Goal: Information Seeking & Learning: Learn about a topic

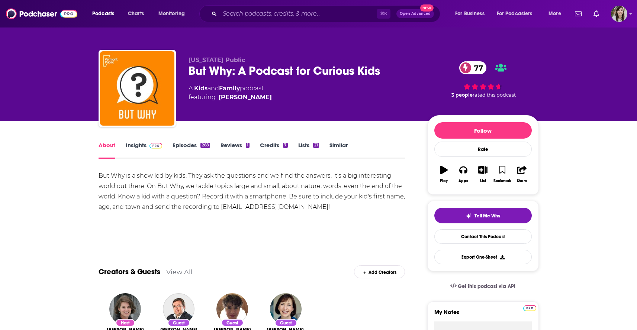
click at [183, 149] on link "Episodes 268" at bounding box center [191, 150] width 37 height 17
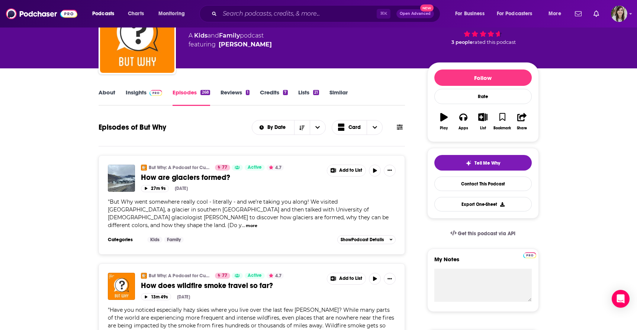
scroll to position [54, 0]
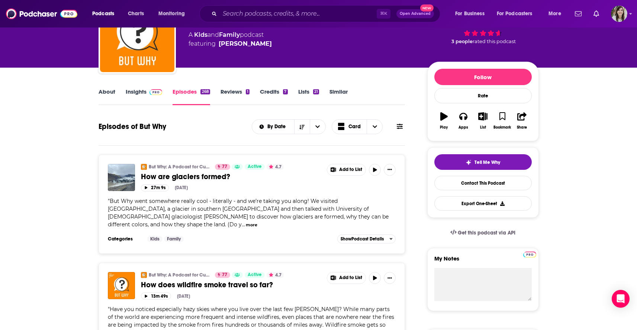
click at [257, 222] on button "more" at bounding box center [252, 225] width 12 height 6
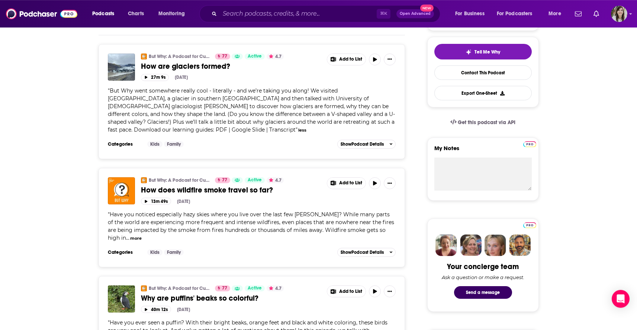
scroll to position [173, 0]
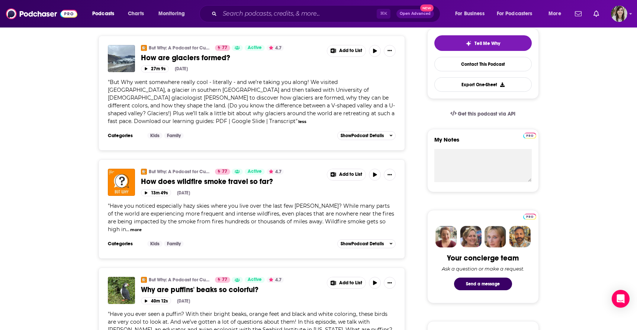
click at [130, 231] on button "more" at bounding box center [136, 230] width 12 height 6
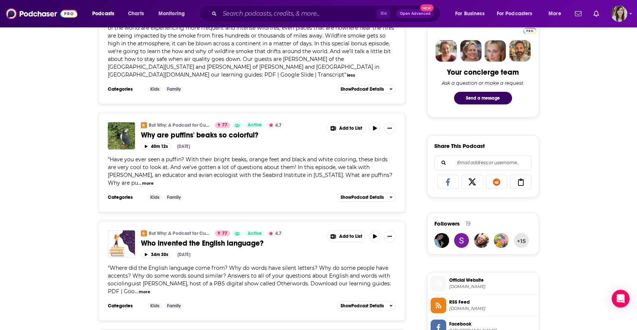
scroll to position [268, 0]
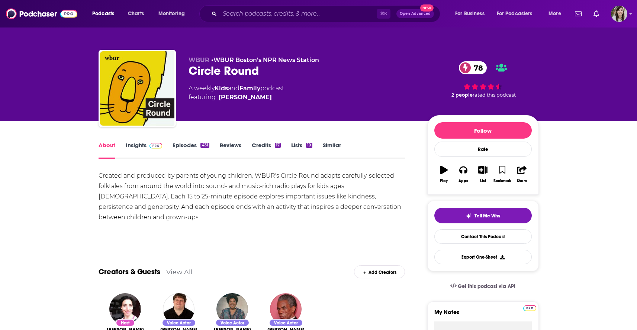
click at [135, 148] on link "Insights" at bounding box center [144, 150] width 37 height 17
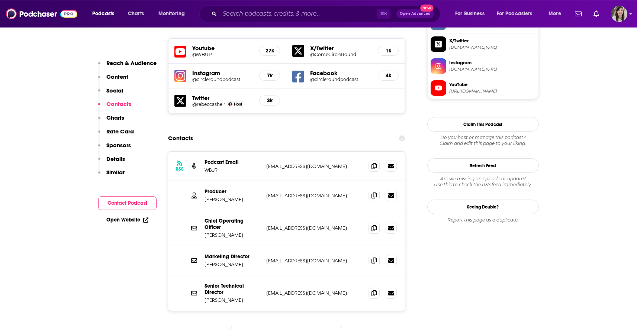
scroll to position [720, 0]
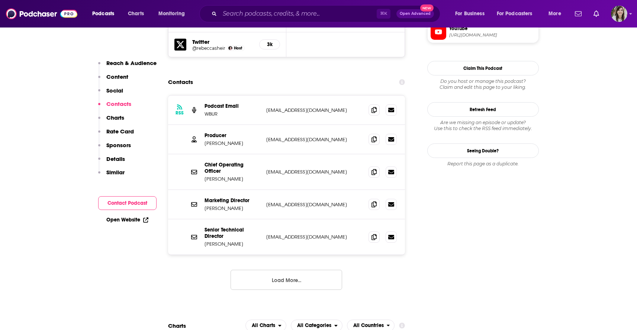
click at [266, 270] on button "Load More..." at bounding box center [287, 280] width 112 height 20
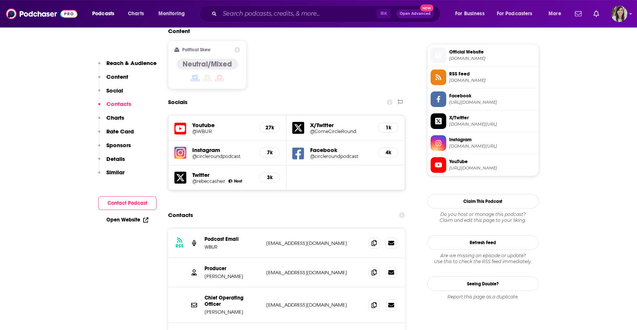
scroll to position [583, 0]
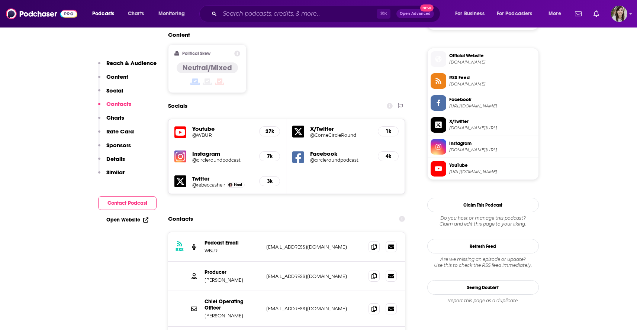
click at [476, 55] on span "Official Website wbur.org" at bounding box center [490, 58] width 89 height 15
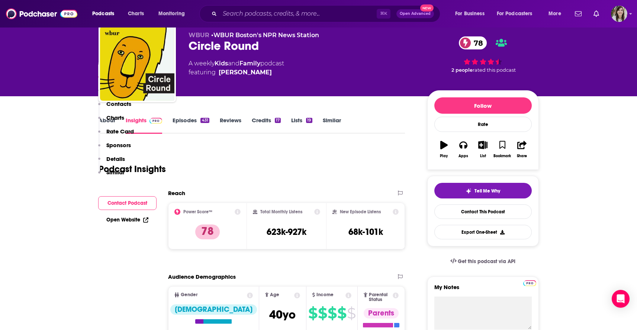
scroll to position [0, 0]
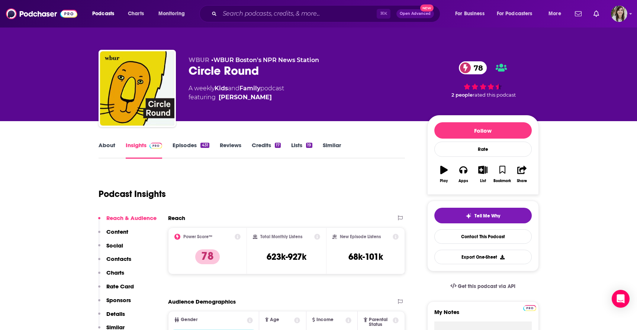
click at [112, 147] on link "About" at bounding box center [107, 150] width 17 height 17
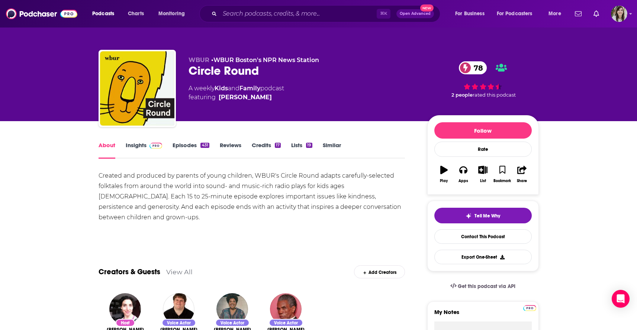
click at [193, 148] on link "Episodes 431" at bounding box center [191, 150] width 36 height 17
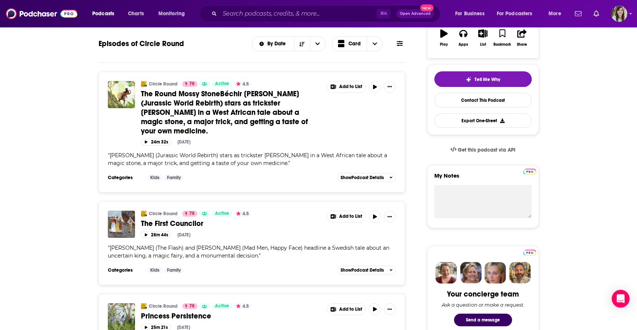
scroll to position [119, 0]
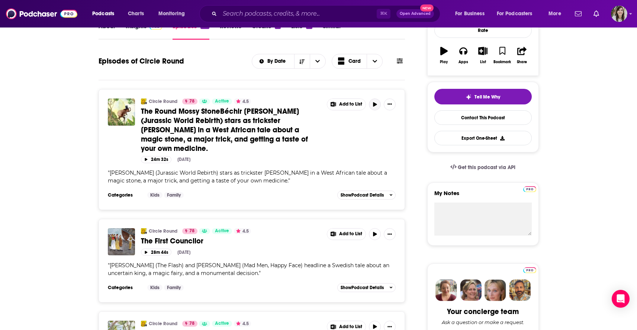
click at [376, 106] on icon "button" at bounding box center [375, 104] width 6 height 4
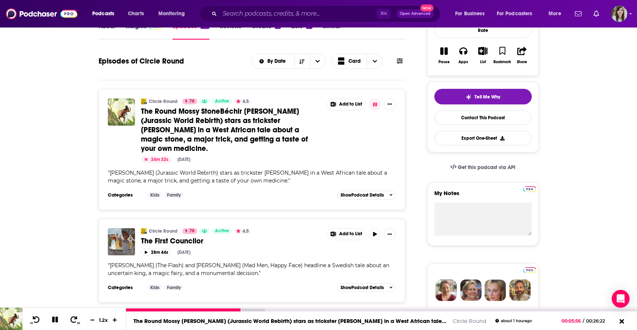
click at [52, 319] on icon at bounding box center [55, 320] width 6 height 6
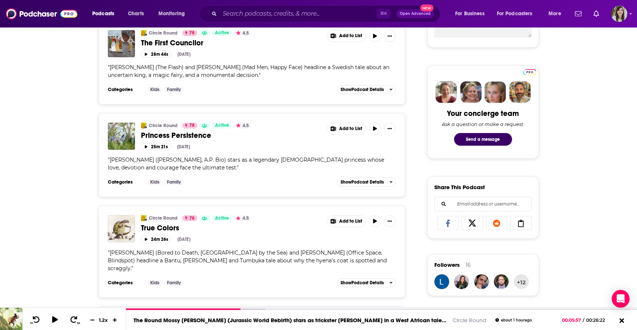
scroll to position [279, 0]
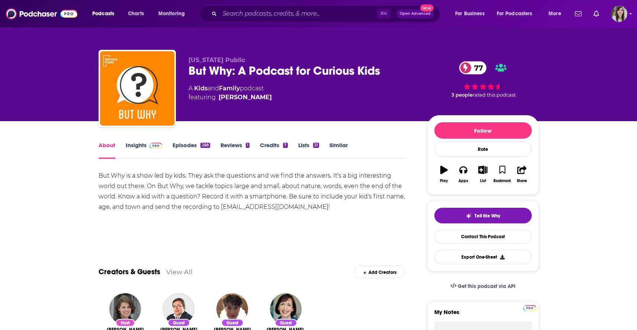
click at [186, 148] on link "Episodes 268" at bounding box center [191, 150] width 37 height 17
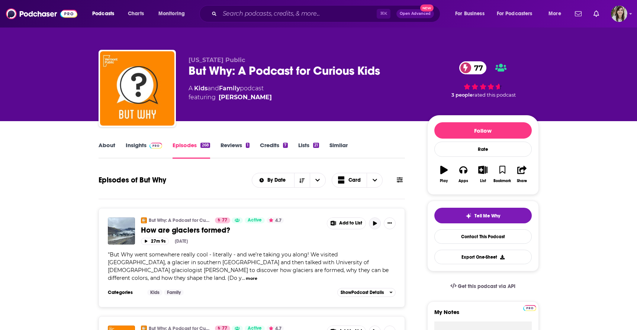
click at [379, 225] on button "button" at bounding box center [375, 224] width 12 height 12
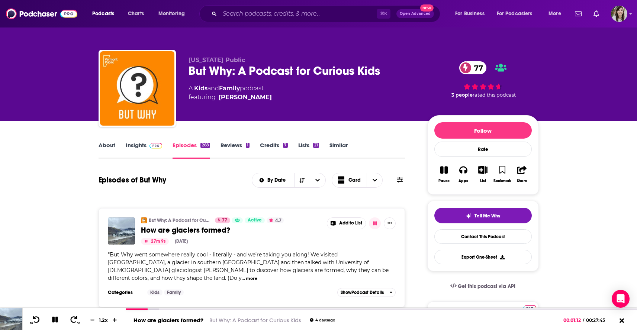
click at [126, 146] on link "Insights" at bounding box center [144, 150] width 37 height 17
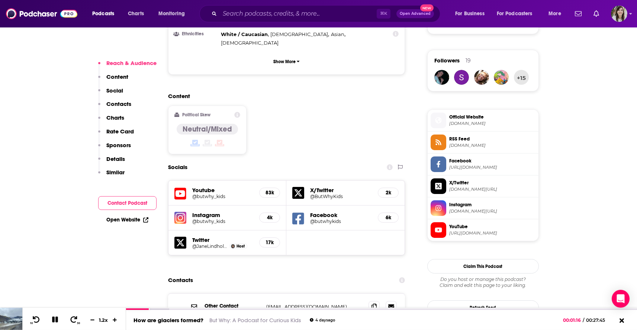
scroll to position [565, 0]
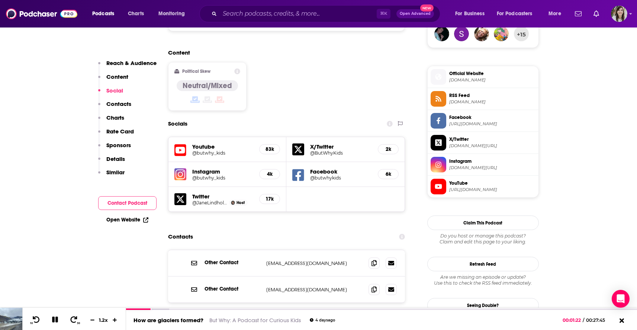
click at [485, 77] on span "Official Website" at bounding box center [492, 73] width 86 height 7
click at [376, 286] on icon at bounding box center [373, 289] width 5 height 6
click at [58, 318] on icon at bounding box center [55, 319] width 9 height 7
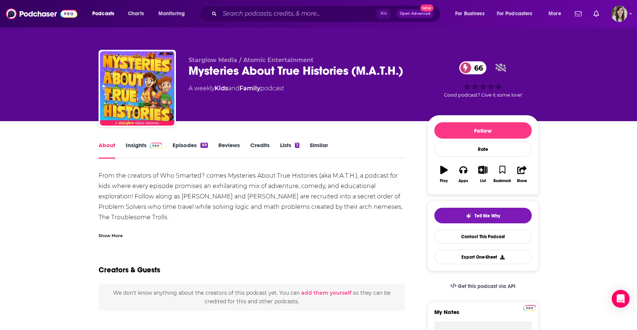
click at [113, 235] on div "Show More" at bounding box center [111, 235] width 24 height 7
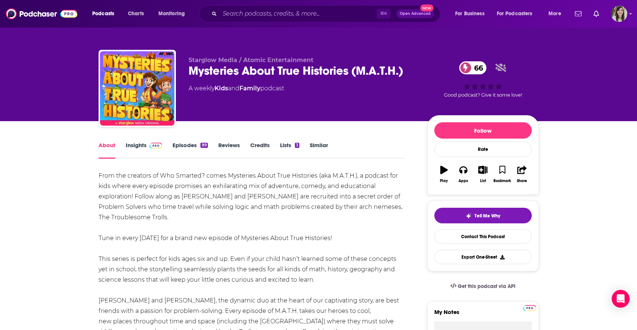
click at [181, 147] on link "Episodes 89" at bounding box center [190, 150] width 35 height 17
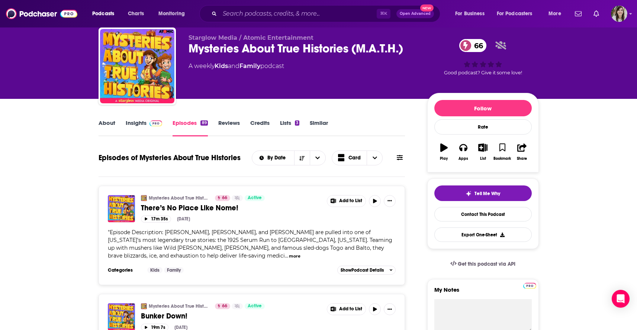
scroll to position [83, 0]
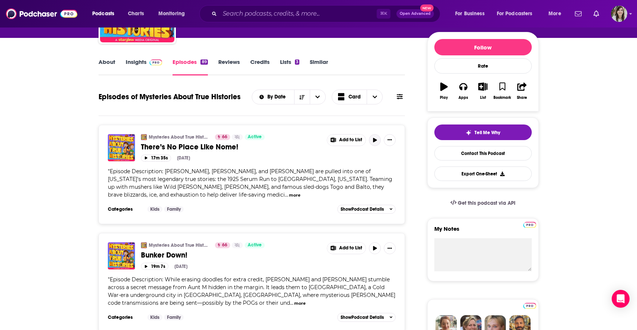
click at [377, 141] on icon "button" at bounding box center [375, 140] width 6 height 4
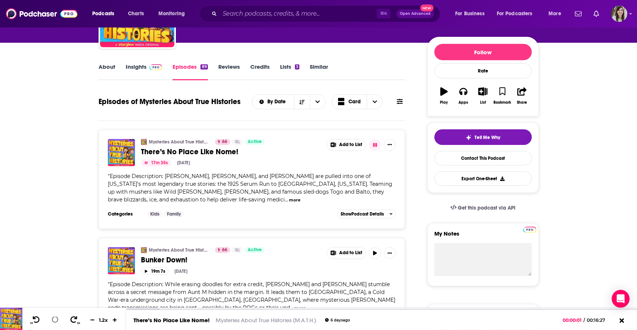
scroll to position [65, 0]
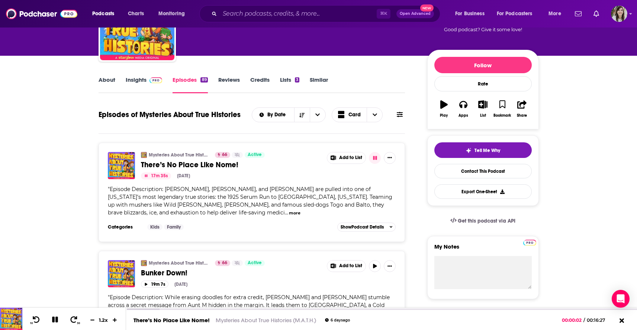
click at [144, 81] on link "Insights" at bounding box center [144, 84] width 37 height 17
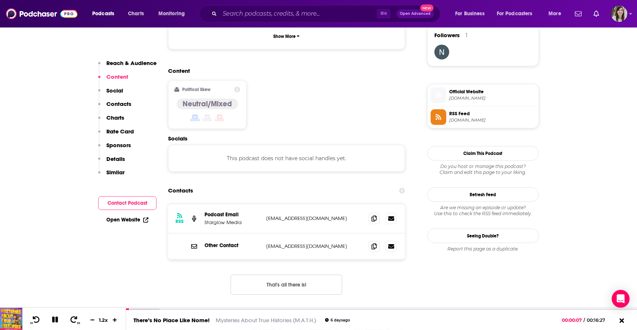
scroll to position [553, 0]
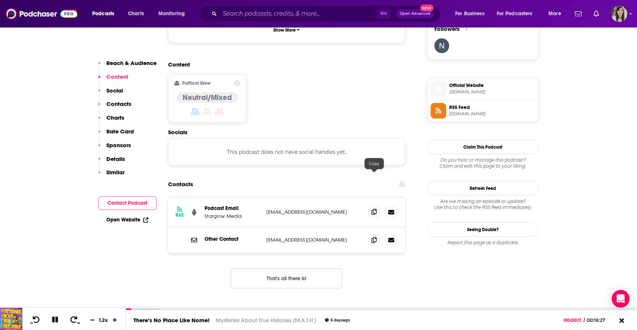
click at [376, 209] on icon at bounding box center [373, 212] width 5 height 6
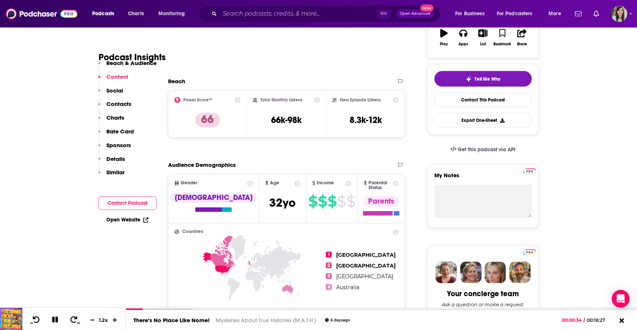
scroll to position [0, 0]
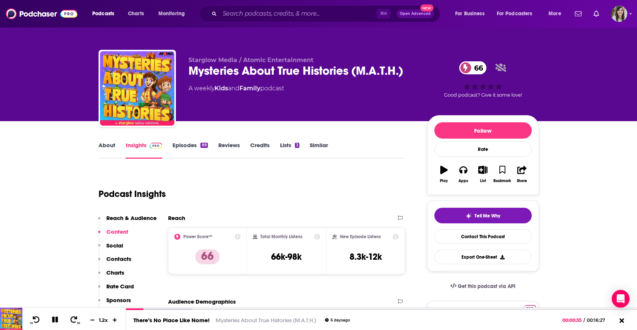
click at [183, 142] on link "Episodes 89" at bounding box center [190, 150] width 35 height 17
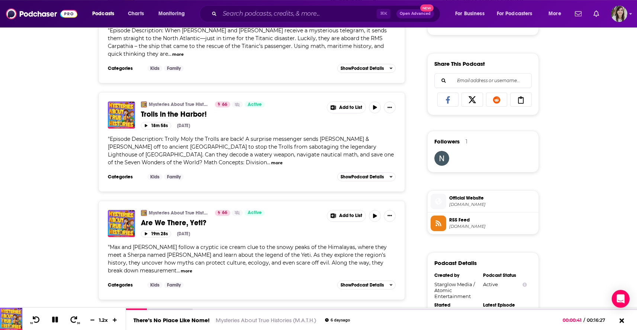
scroll to position [440, 0]
click at [458, 202] on span "Official Website" at bounding box center [492, 198] width 86 height 7
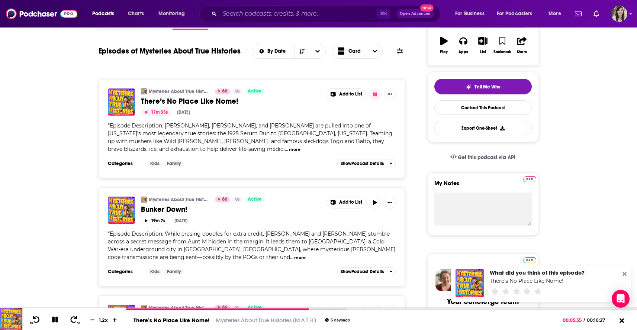
scroll to position [0, 0]
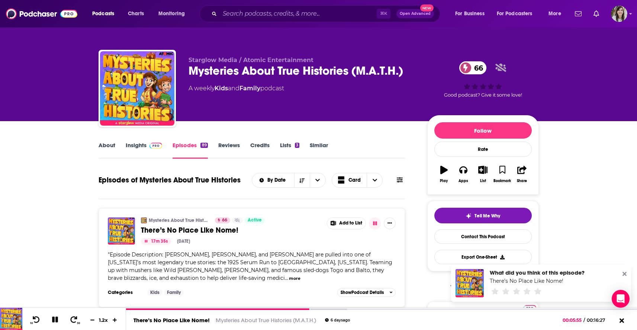
click at [129, 153] on link "Insights" at bounding box center [144, 150] width 37 height 17
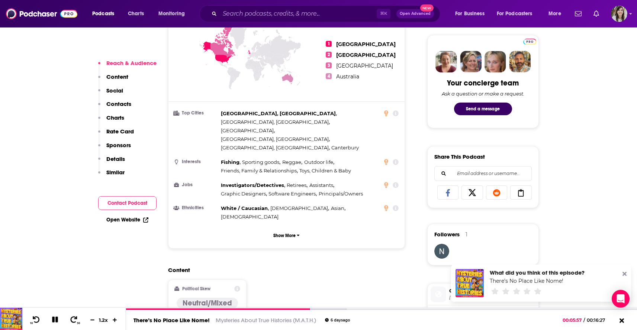
scroll to position [541, 0]
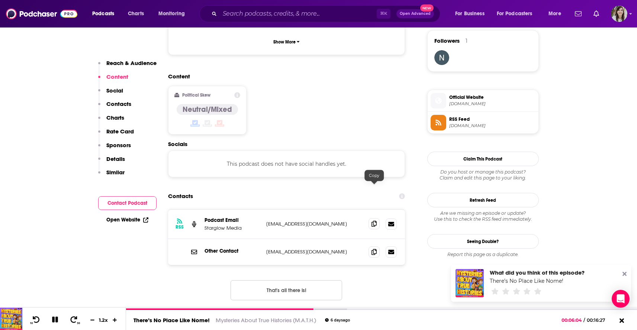
click at [376, 221] on icon at bounding box center [373, 224] width 5 height 6
click at [372, 249] on icon at bounding box center [373, 252] width 5 height 6
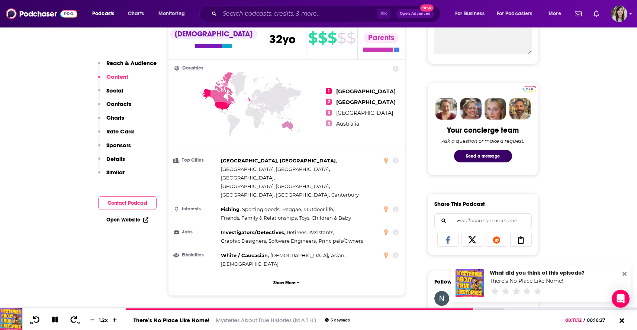
scroll to position [0, 0]
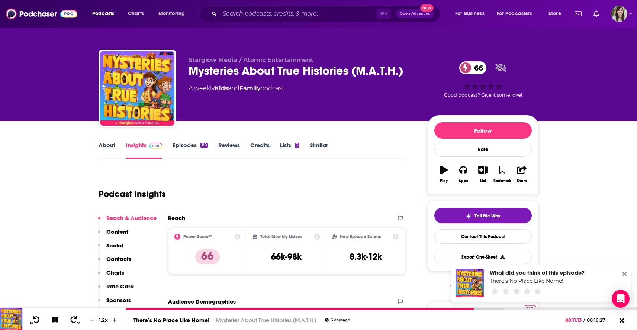
click at [109, 150] on link "About" at bounding box center [107, 150] width 17 height 17
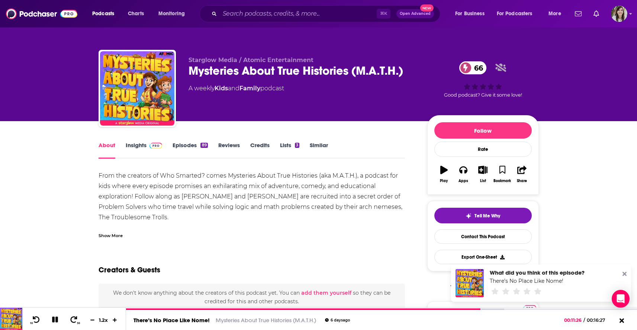
click at [106, 238] on div "Show More" at bounding box center [111, 235] width 24 height 7
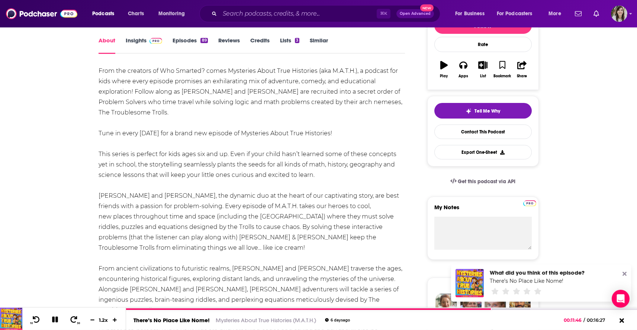
scroll to position [119, 0]
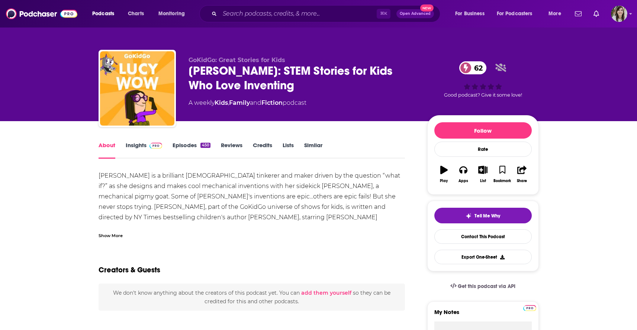
click at [105, 235] on div "Show More" at bounding box center [111, 235] width 24 height 7
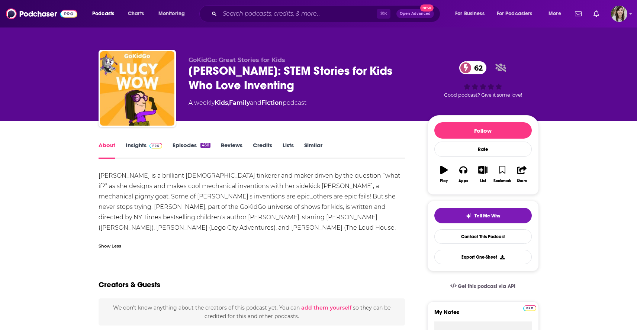
click at [130, 157] on link "Insights" at bounding box center [144, 150] width 37 height 17
